Goal: Use online tool/utility: Utilize a website feature to perform a specific function

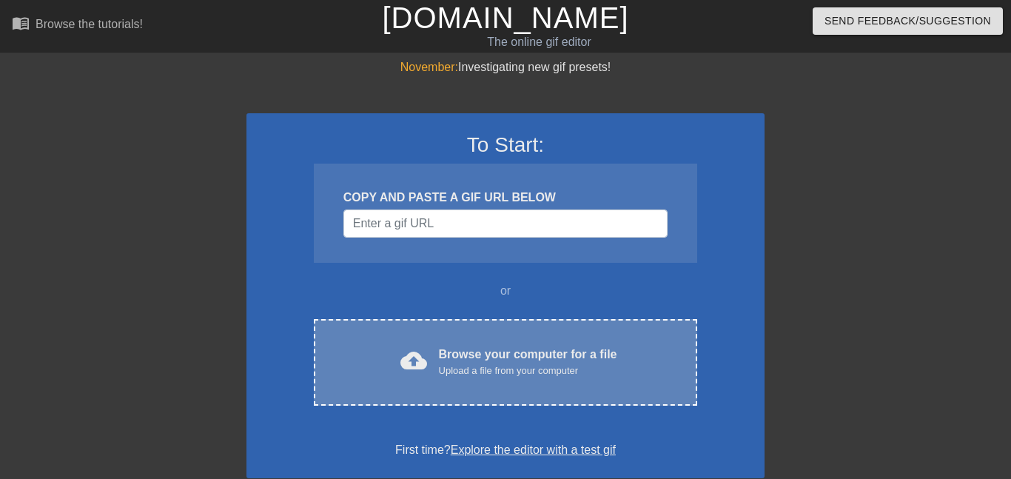
click at [401, 371] on div "cloud_upload" at bounding box center [411, 363] width 33 height 32
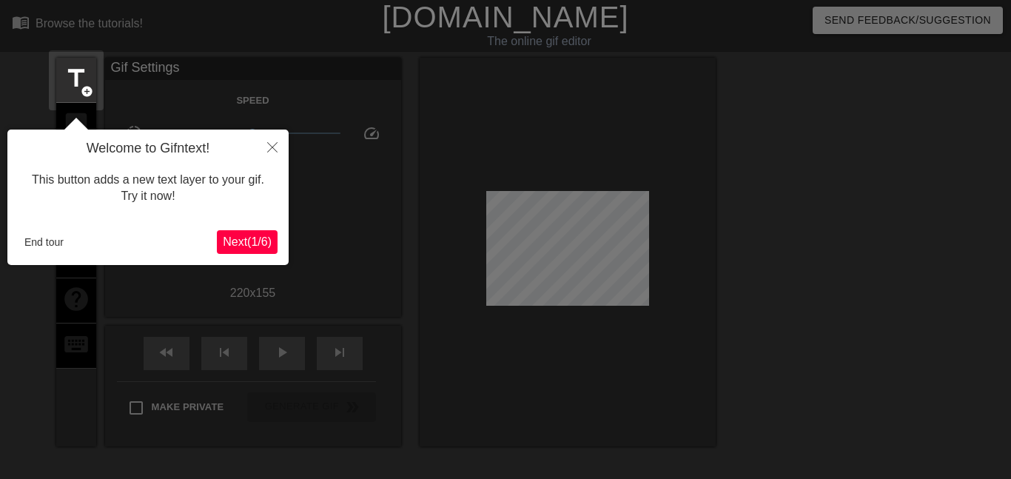
scroll to position [36, 0]
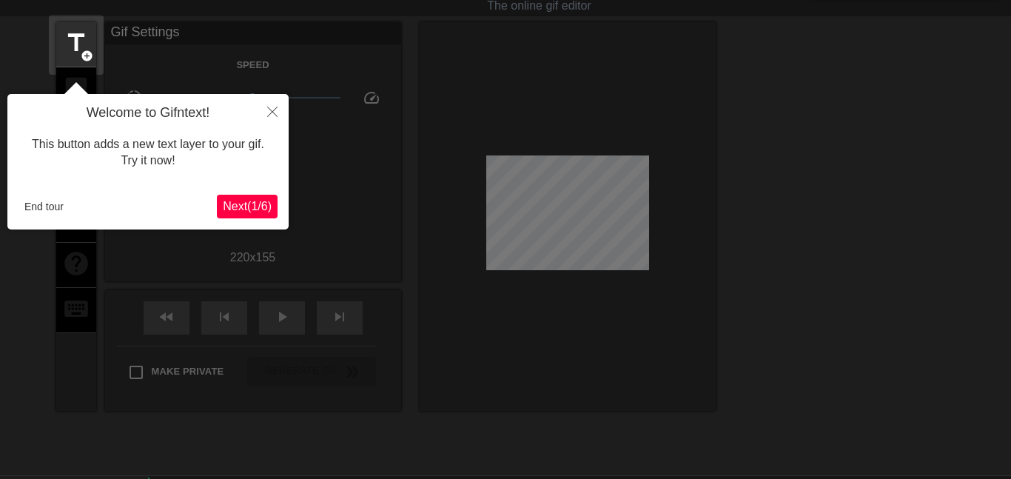
click at [251, 198] on button "Next ( 1 / 6 )" at bounding box center [247, 207] width 61 height 24
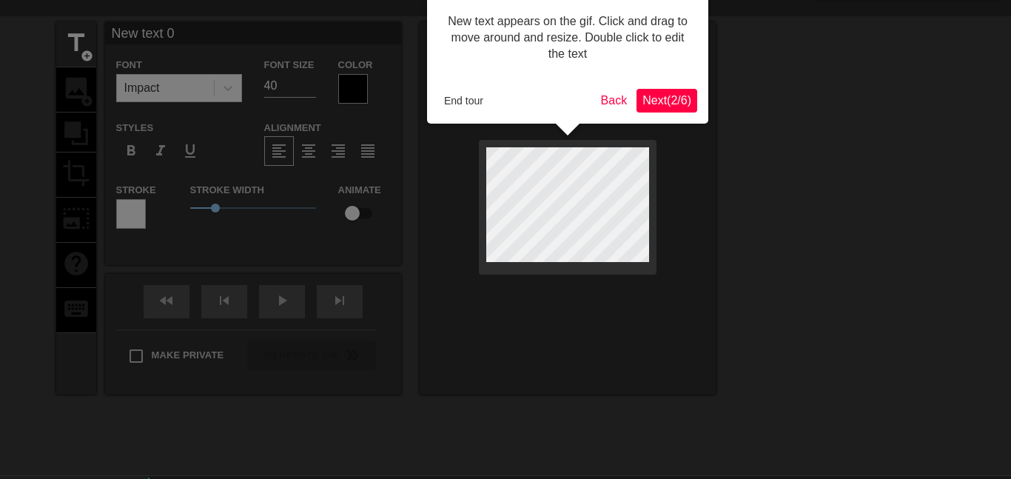
scroll to position [0, 0]
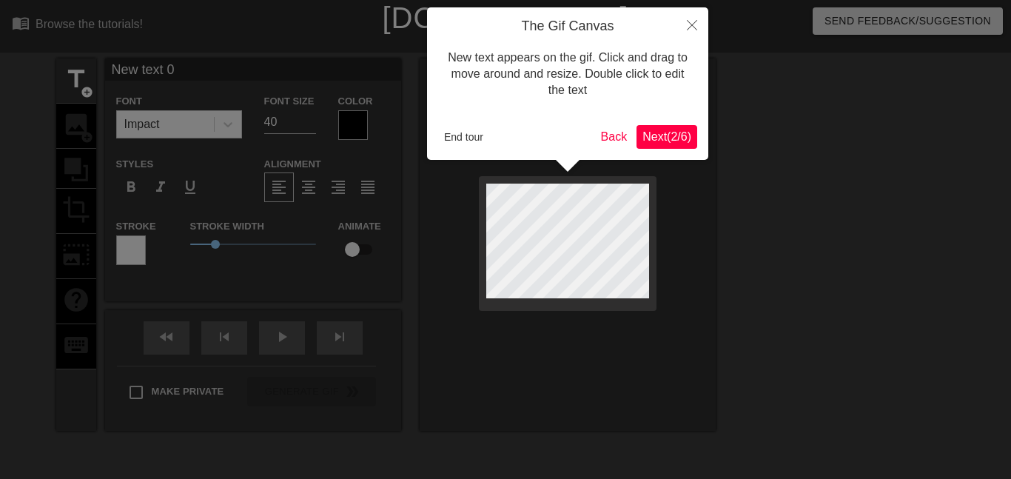
click at [653, 135] on span "Next ( 2 / 6 )" at bounding box center [667, 136] width 49 height 13
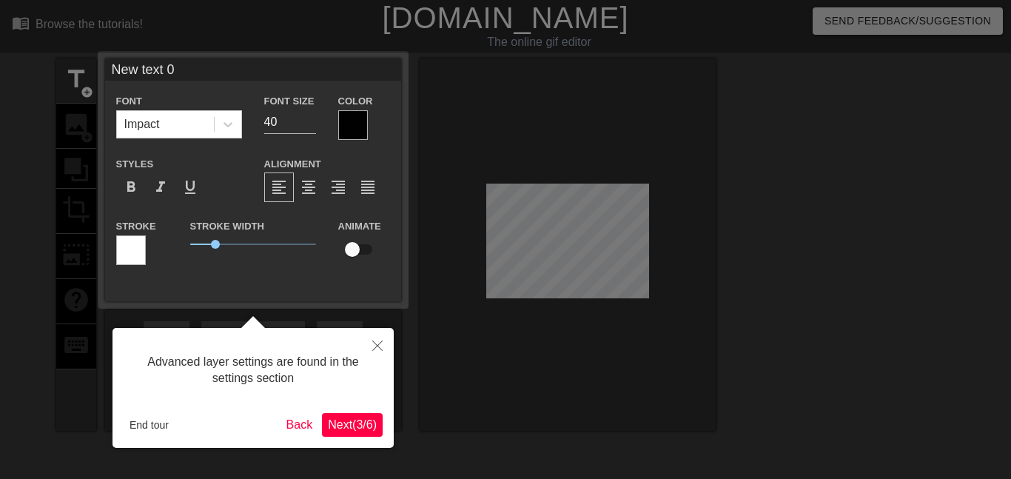
scroll to position [36, 0]
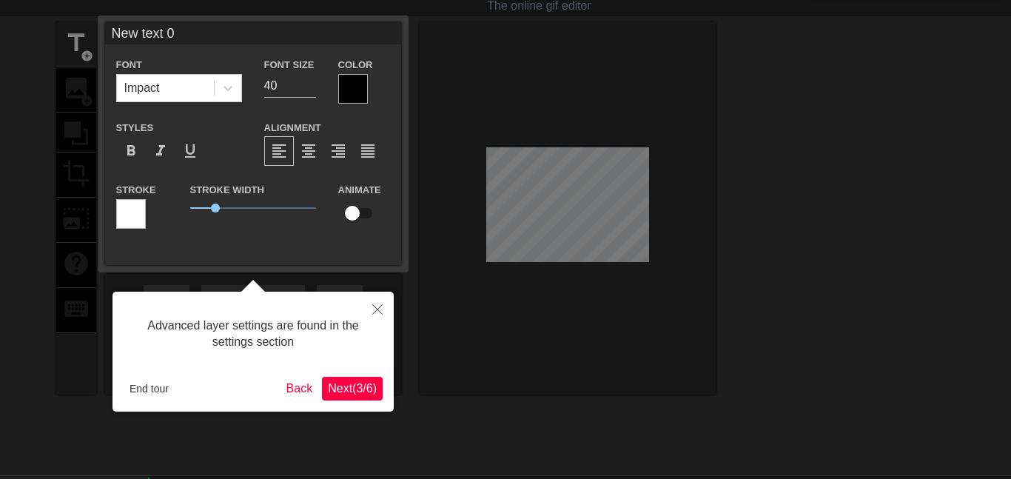
click at [351, 389] on span "Next ( 3 / 6 )" at bounding box center [352, 388] width 49 height 13
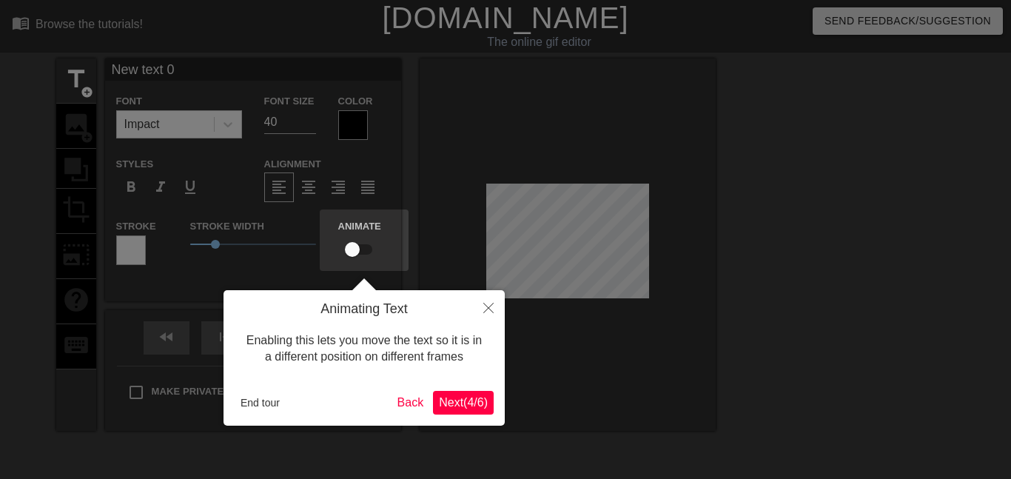
click at [456, 398] on span "Next ( 4 / 6 )" at bounding box center [463, 402] width 49 height 13
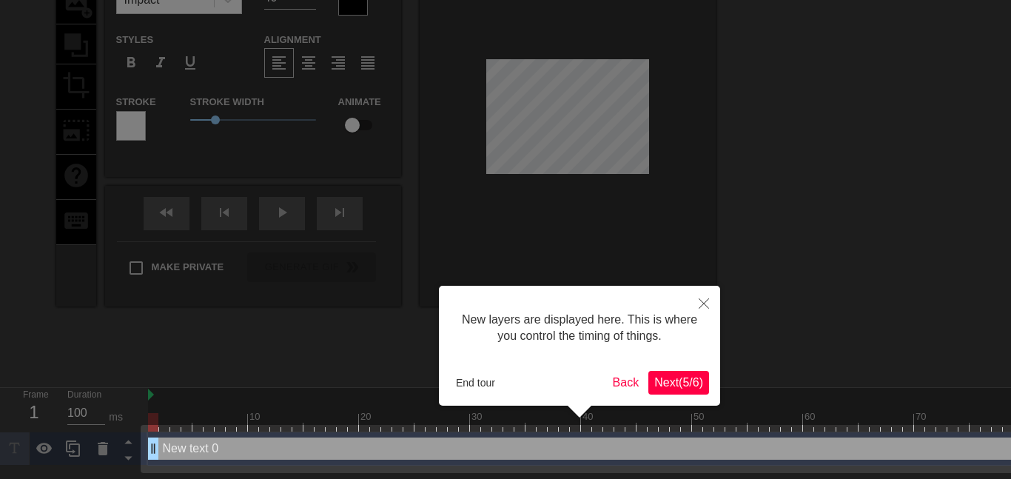
click at [659, 379] on span "Next ( 5 / 6 )" at bounding box center [679, 382] width 49 height 13
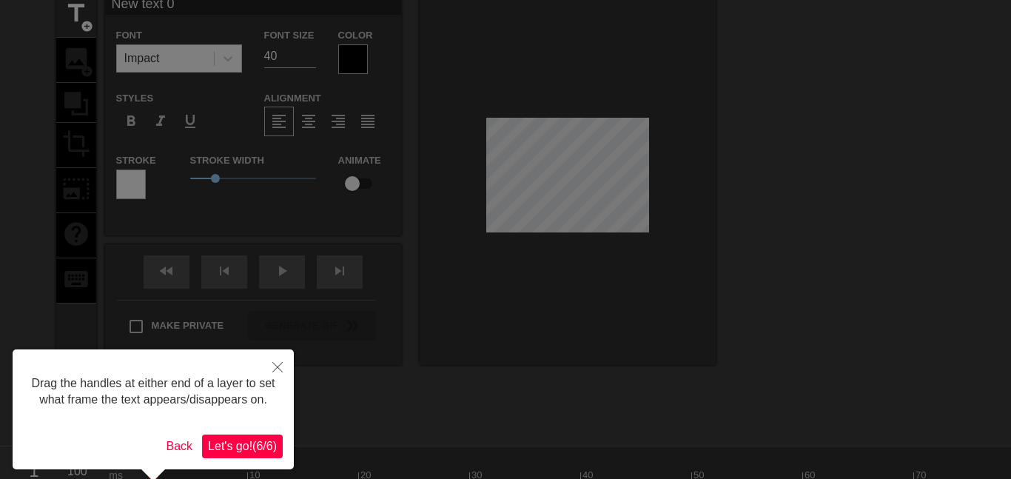
scroll to position [67, 0]
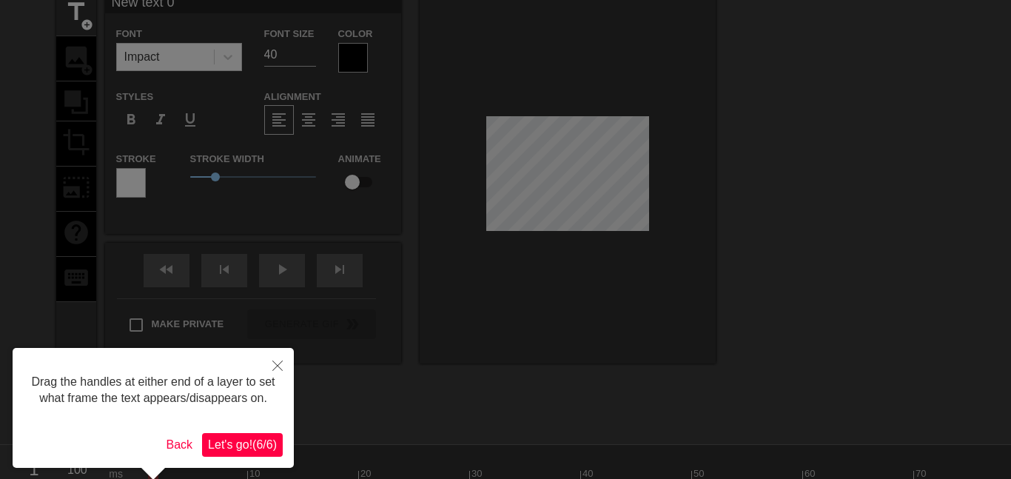
click at [268, 440] on span "Let's go! ( 6 / 6 )" at bounding box center [242, 444] width 69 height 13
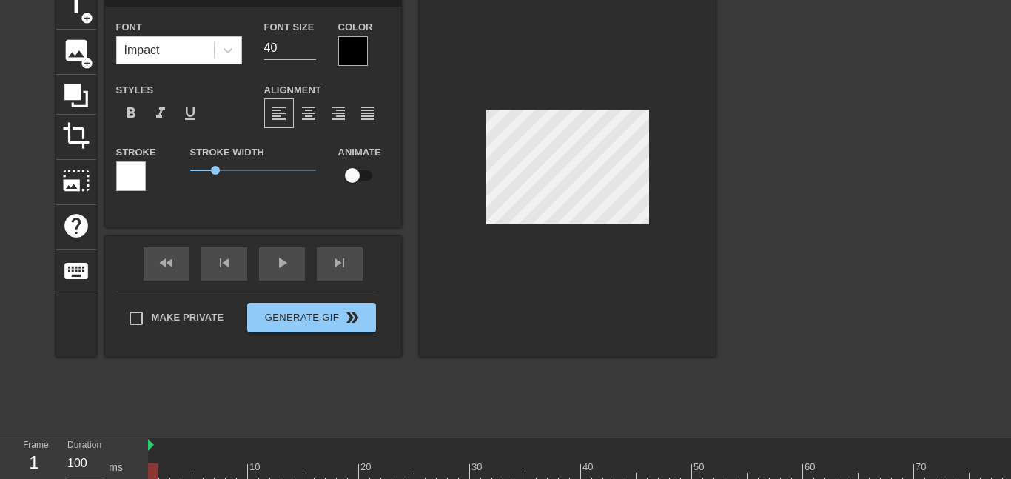
scroll to position [113, 0]
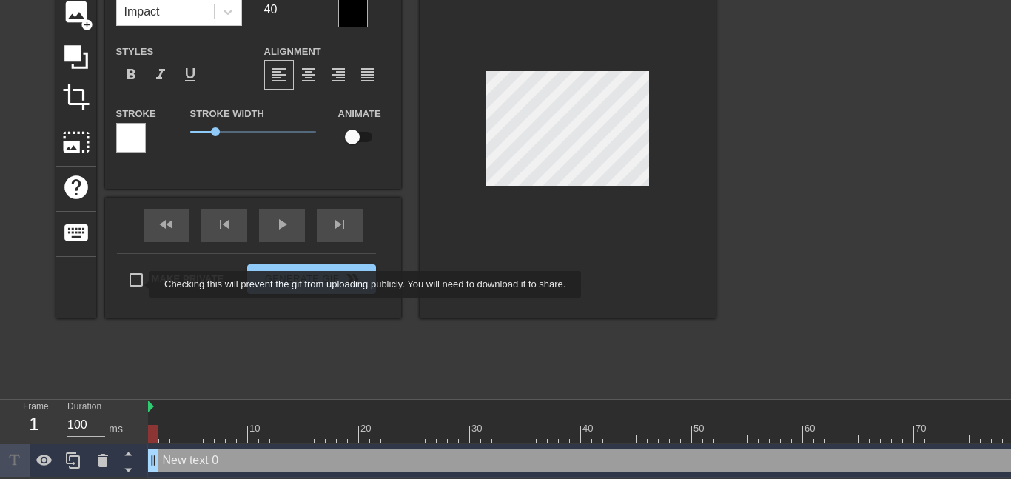
click at [139, 284] on input "Make Private" at bounding box center [136, 279] width 31 height 31
checkbox input "true"
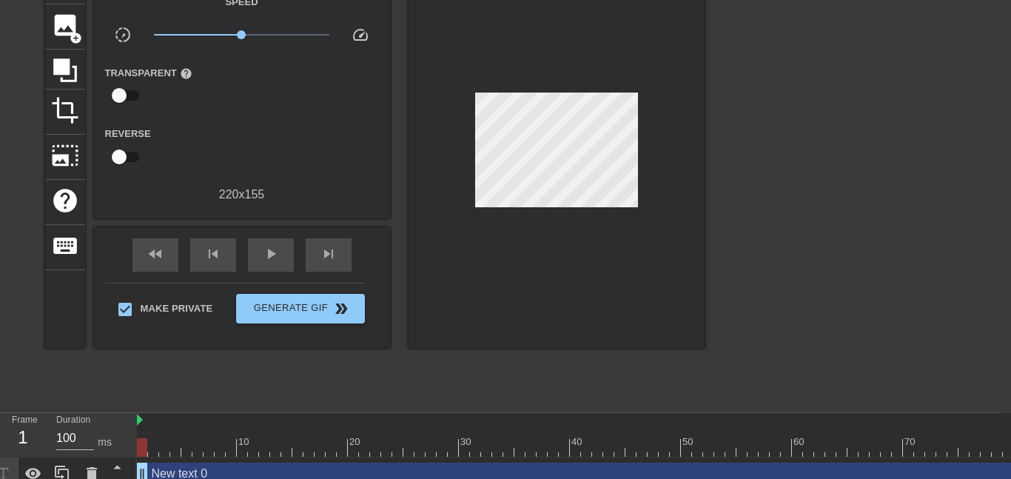
scroll to position [113, 11]
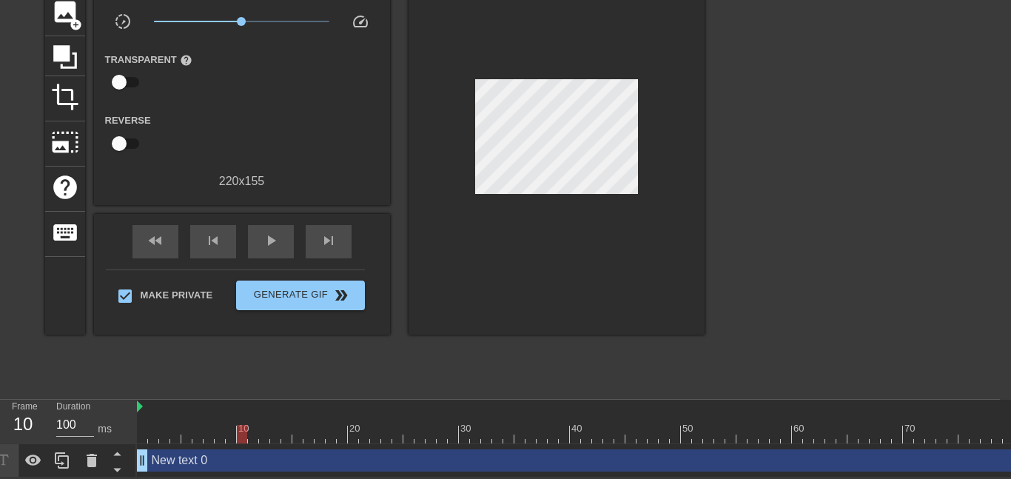
drag, startPoint x: 142, startPoint y: 429, endPoint x: 262, endPoint y: 432, distance: 120.0
click at [247, 432] on div at bounding box center [242, 434] width 10 height 19
drag, startPoint x: 261, startPoint y: 432, endPoint x: 851, endPoint y: 478, distance: 592.7
click at [851, 478] on html "menu_book Browse the tutorials! [DOMAIN_NAME] The online gif editor Send Feedba…" at bounding box center [494, 182] width 1011 height 590
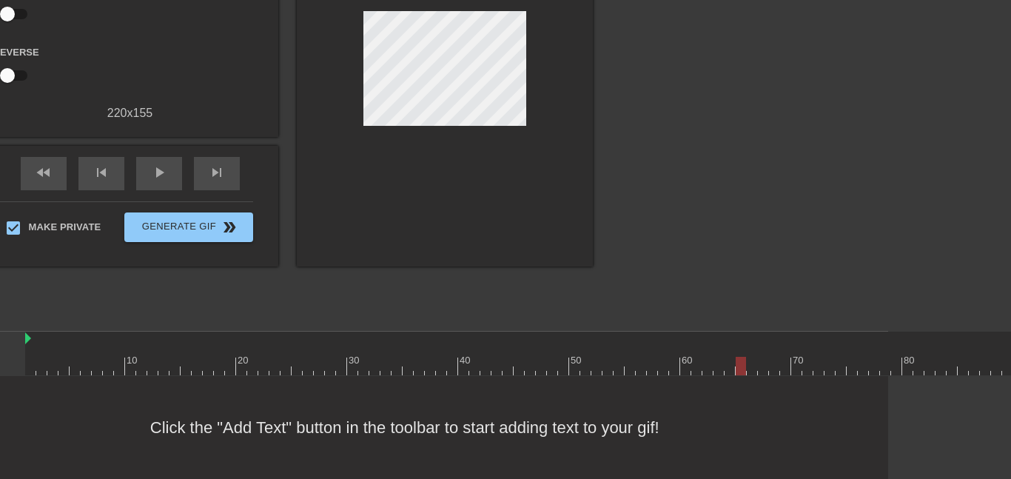
scroll to position [181, 124]
drag, startPoint x: 743, startPoint y: 371, endPoint x: 926, endPoint y: 384, distance: 183.4
click at [888, 384] on html "menu_book Browse the tutorials! [DOMAIN_NAME] The online gif editor Send Feedba…" at bounding box center [381, 149] width 1011 height 660
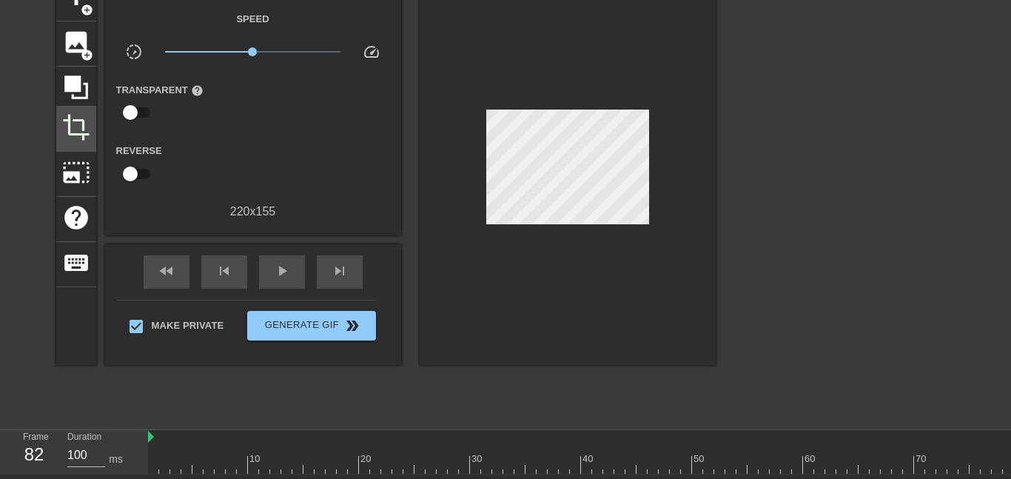
scroll to position [81, 0]
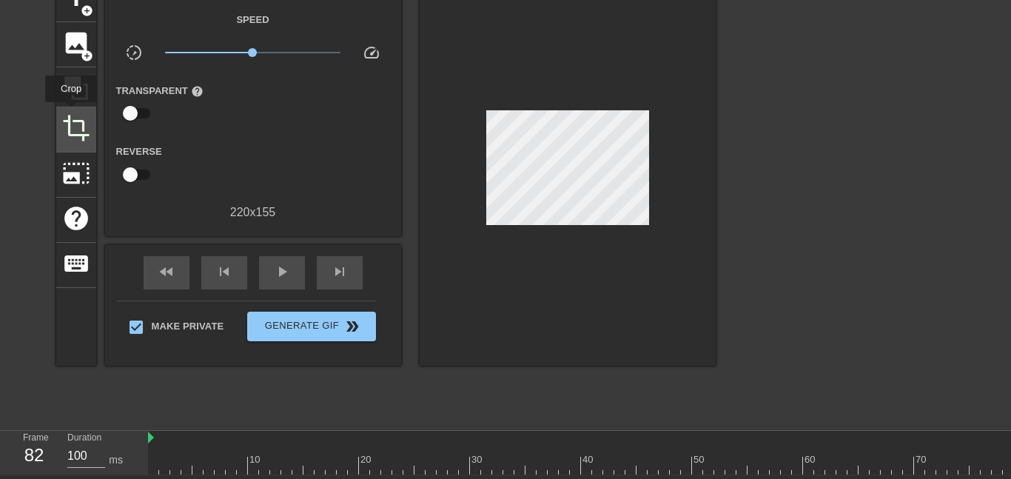
click at [70, 113] on div "crop" at bounding box center [76, 129] width 40 height 45
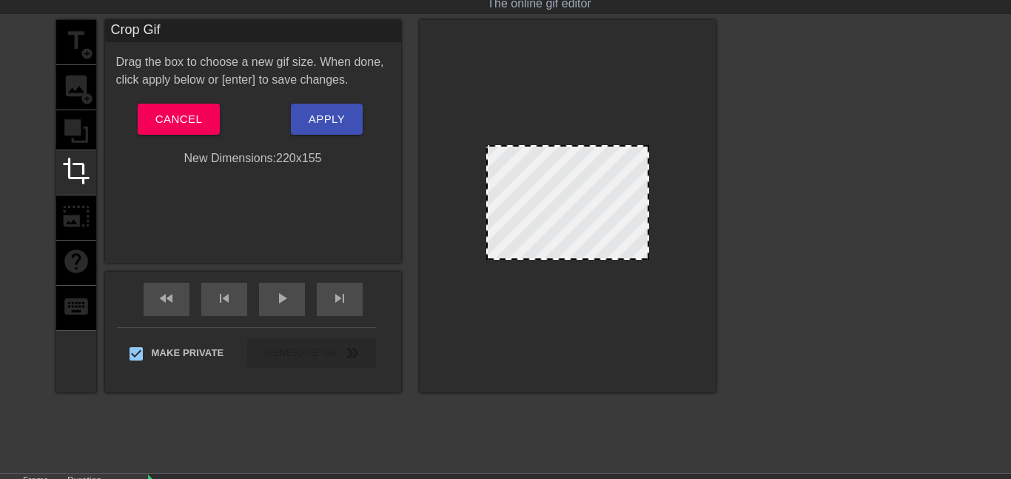
scroll to position [36, 0]
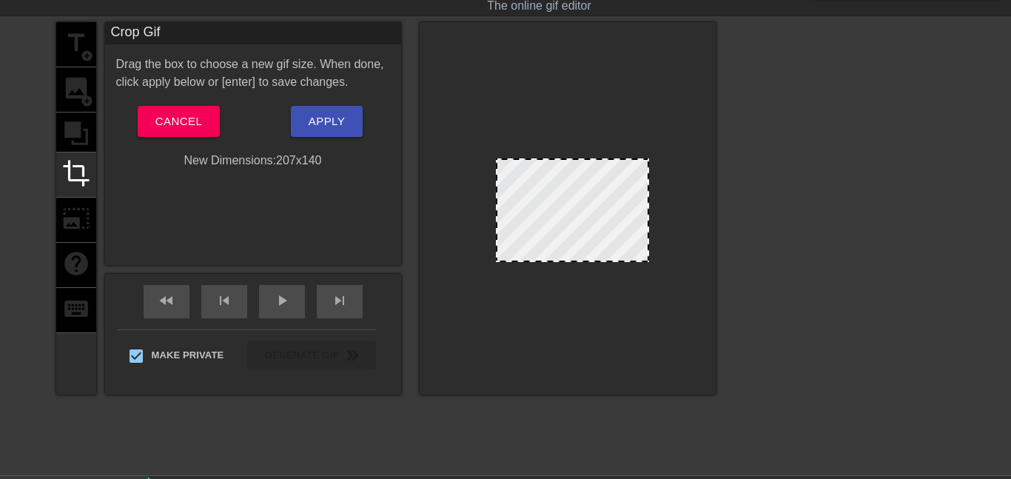
drag, startPoint x: 489, startPoint y: 150, endPoint x: 498, endPoint y: 161, distance: 14.7
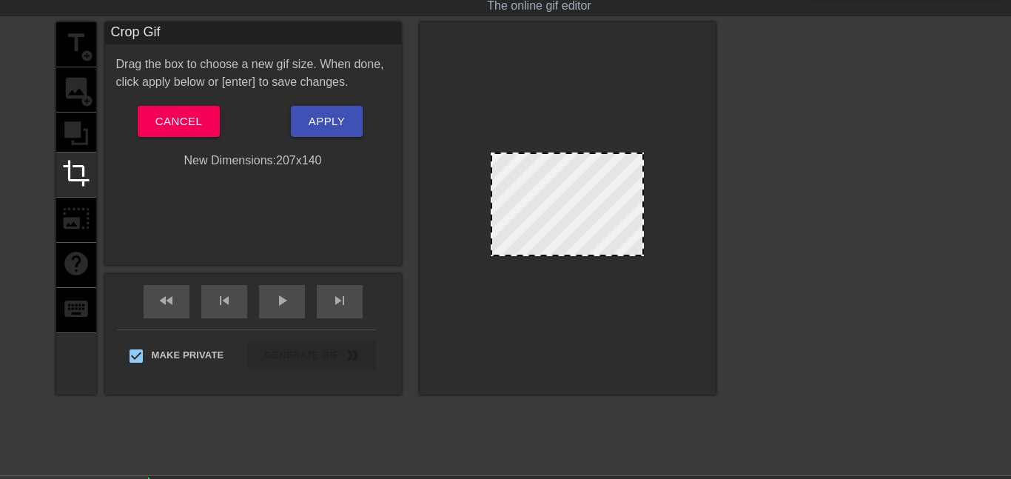
drag, startPoint x: 528, startPoint y: 202, endPoint x: 523, endPoint y: 196, distance: 7.9
click at [523, 196] on div at bounding box center [567, 205] width 153 height 104
click at [349, 123] on button "Apply" at bounding box center [327, 121] width 72 height 31
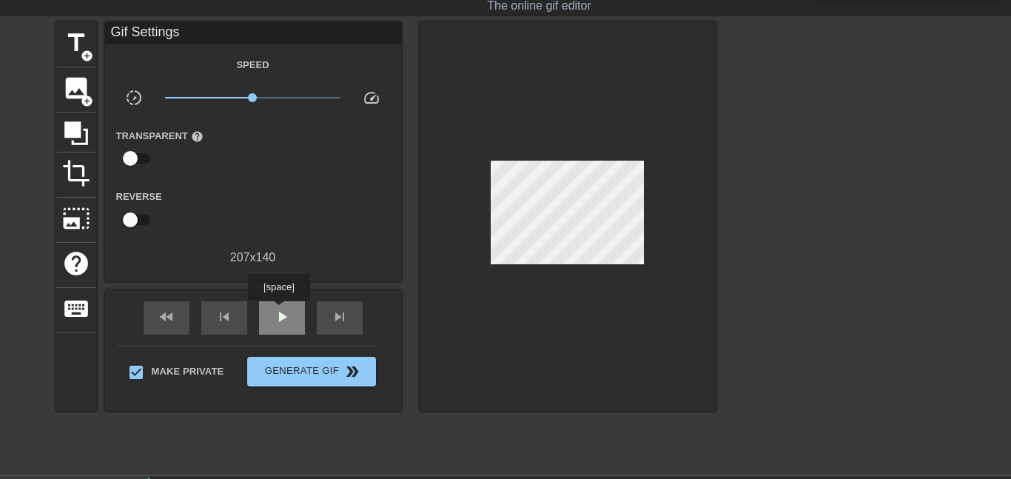
click at [279, 311] on span "play_arrow" at bounding box center [282, 317] width 18 height 18
click at [210, 317] on div "skip_previous" at bounding box center [224, 317] width 46 height 33
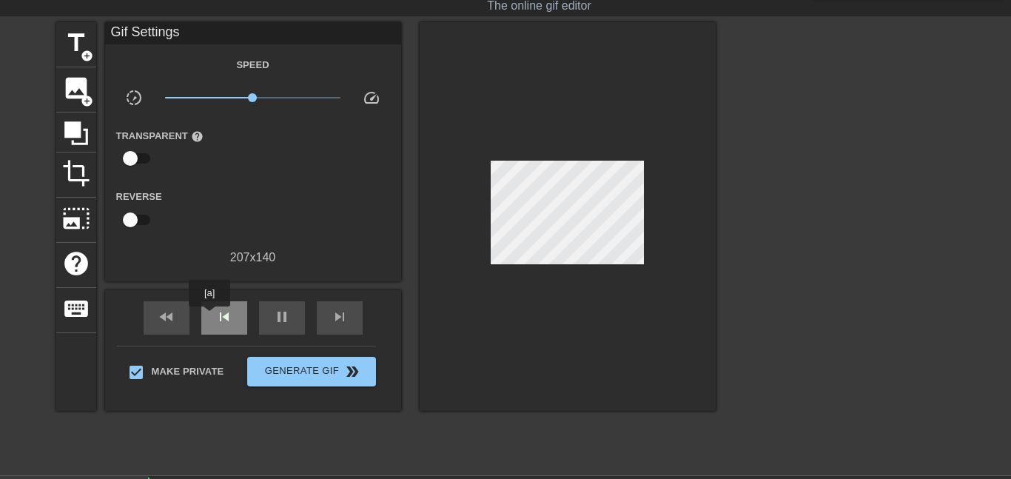
click at [210, 317] on div "skip_previous" at bounding box center [224, 317] width 46 height 33
click at [158, 314] on span "fast_rewind" at bounding box center [167, 317] width 18 height 18
click at [161, 316] on span "fast_rewind" at bounding box center [167, 317] width 18 height 18
click at [76, 186] on span "crop" at bounding box center [76, 173] width 28 height 28
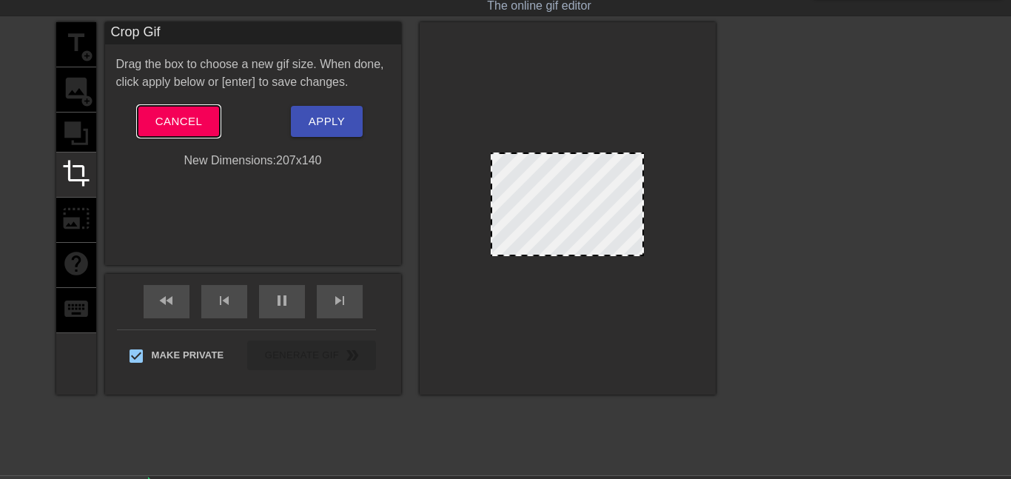
click at [169, 117] on span "Cancel" at bounding box center [178, 121] width 47 height 19
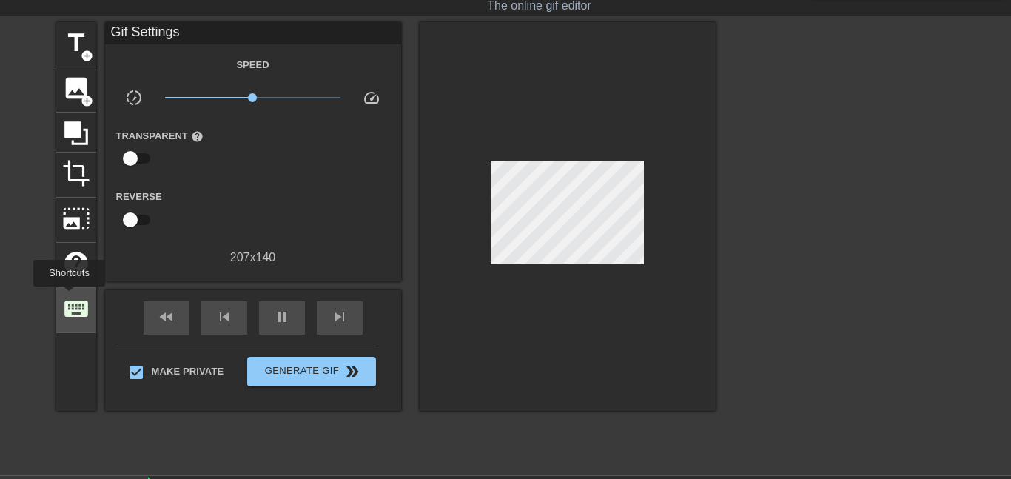
click at [70, 297] on span "keyboard" at bounding box center [76, 309] width 28 height 28
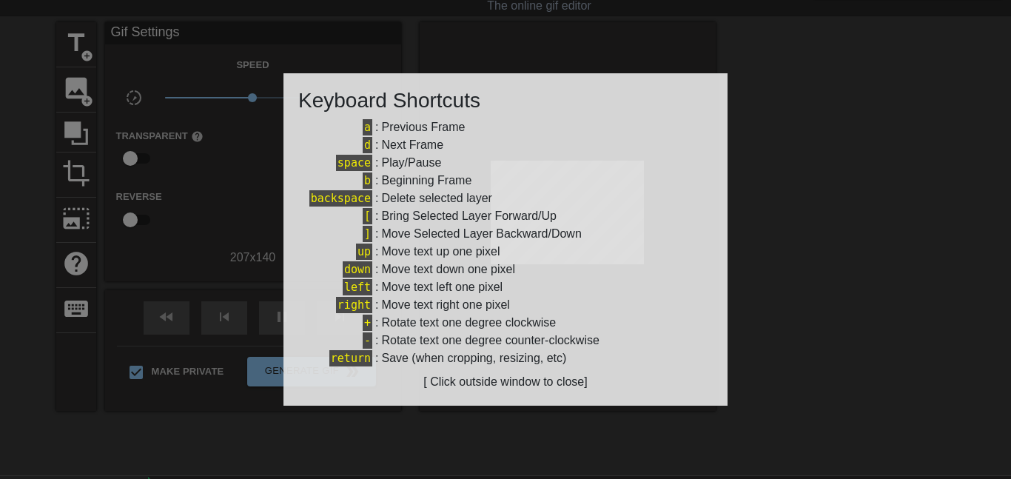
click at [183, 231] on div at bounding box center [505, 239] width 1011 height 479
